Goal: Task Accomplishment & Management: Manage account settings

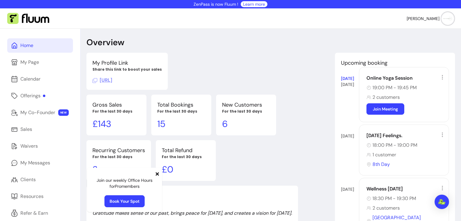
click at [156, 175] on icon at bounding box center [157, 174] width 5 height 5
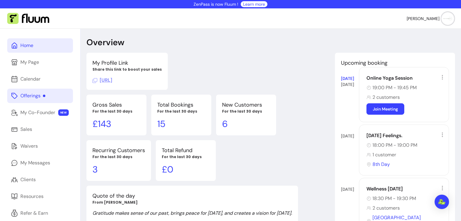
click at [35, 99] on div "Offerings" at bounding box center [32, 95] width 25 height 7
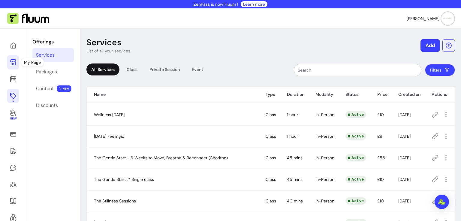
click at [14, 60] on icon at bounding box center [13, 62] width 7 height 7
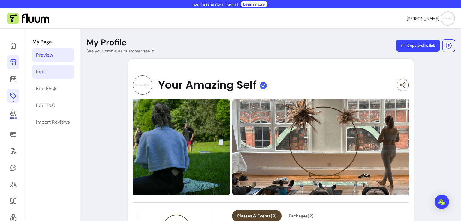
click at [50, 76] on link "Edit" at bounding box center [52, 72] width 41 height 14
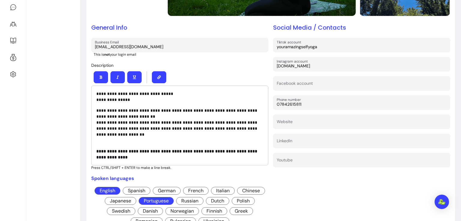
scroll to position [162, 0]
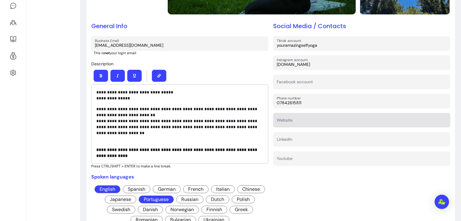
click at [294, 124] on div at bounding box center [361, 120] width 170 height 11
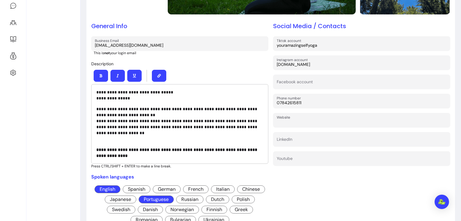
paste input "[URL][DOMAIN_NAME]"
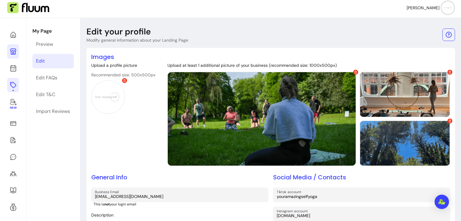
scroll to position [8, 0]
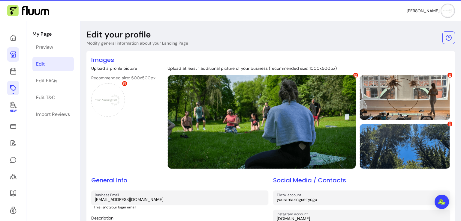
type input "[URL][DOMAIN_NAME]"
click at [390, 36] on header "Edit your profile Modify general information about your Landing Page" at bounding box center [270, 37] width 368 height 17
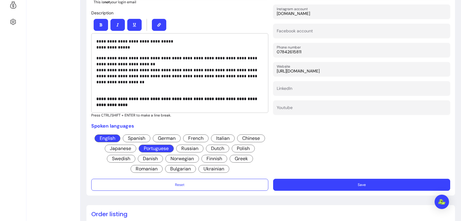
scroll to position [214, 0]
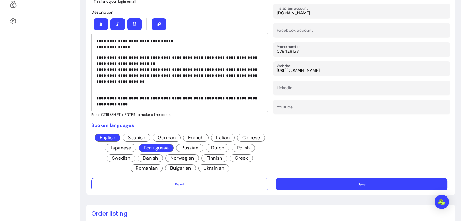
click at [376, 184] on button "Save" at bounding box center [362, 185] width 172 height 12
